Goal: Navigation & Orientation: Find specific page/section

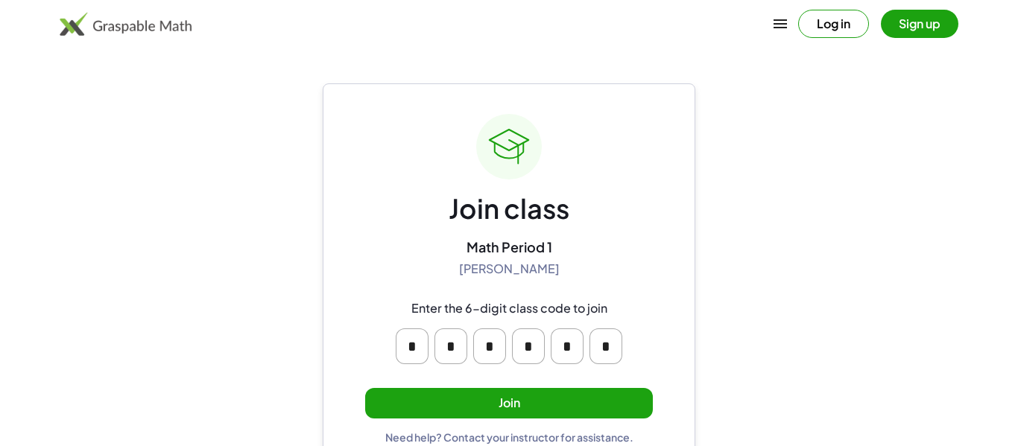
click at [615, 399] on button "Join" at bounding box center [509, 403] width 288 height 31
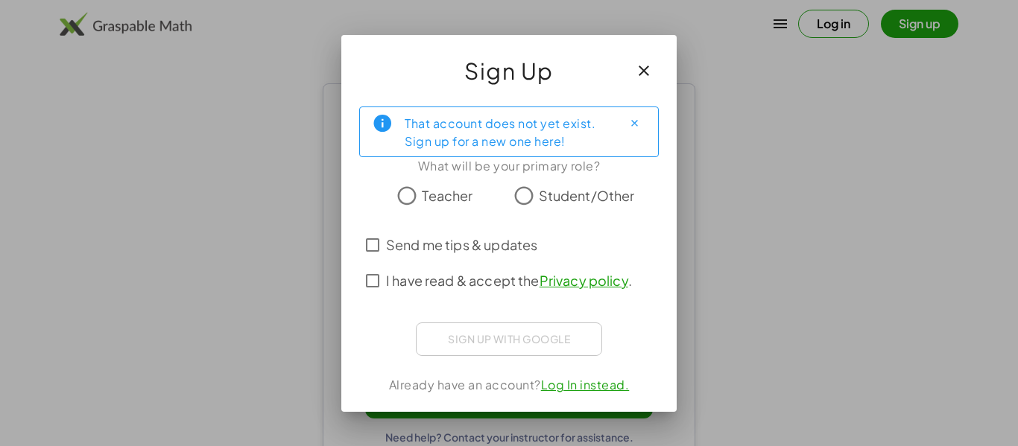
click at [469, 331] on div "Sign up with Google Sign in with Google Sign in with Google. Opens in new tab" at bounding box center [509, 340] width 186 height 34
click at [493, 256] on label "Send me tips & updates" at bounding box center [461, 245] width 151 height 36
click at [481, 277] on span "I have read & accept the Privacy policy ." at bounding box center [509, 281] width 246 height 20
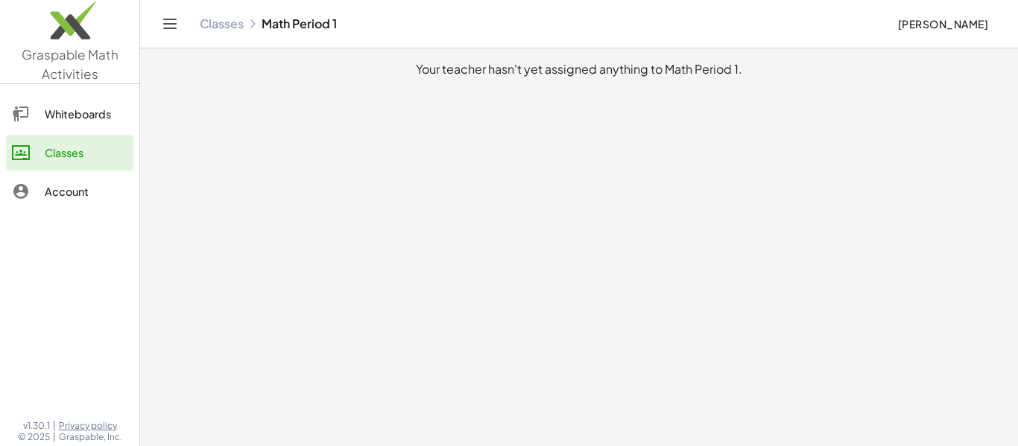
click at [88, 113] on div "Whiteboards" at bounding box center [86, 114] width 83 height 18
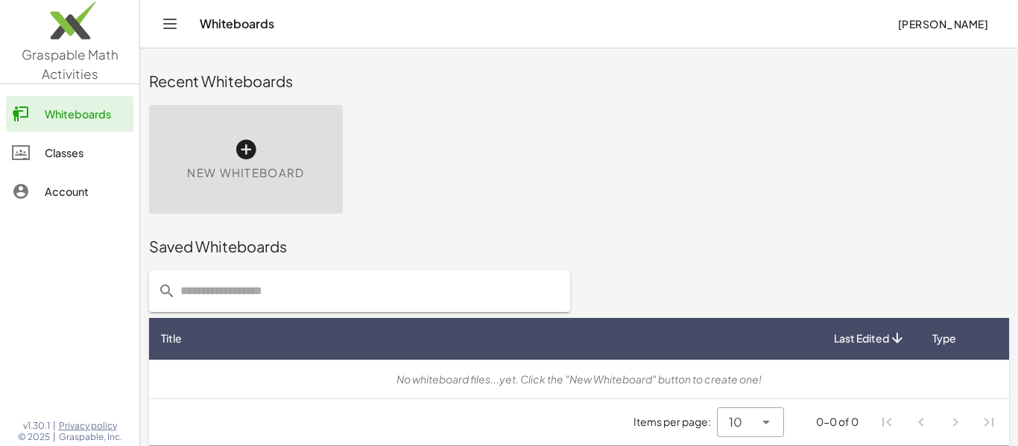
click at [54, 174] on link "Account" at bounding box center [69, 192] width 127 height 36
